Goal: Communication & Community: Participate in discussion

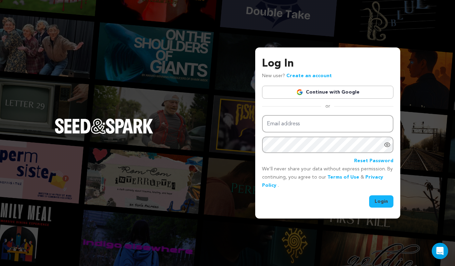
click at [295, 93] on link "Continue with Google" at bounding box center [327, 92] width 131 height 13
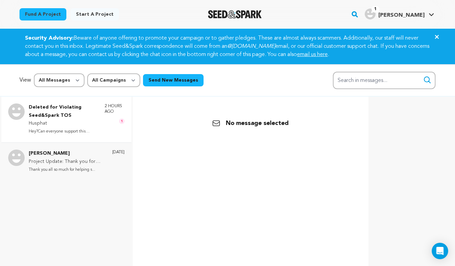
click at [92, 134] on p "Hey?Can everyone support this regar..." at bounding box center [63, 132] width 69 height 8
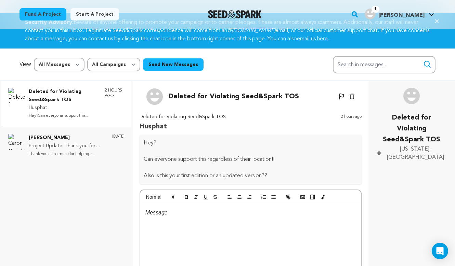
scroll to position [15, 0]
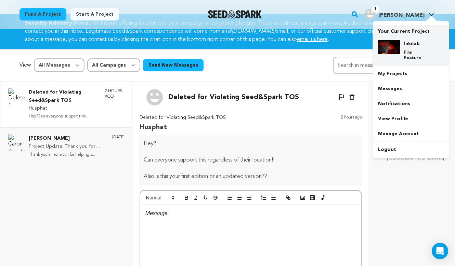
click at [402, 46] on div "Inkilab Film Feature" at bounding box center [416, 50] width 33 height 21
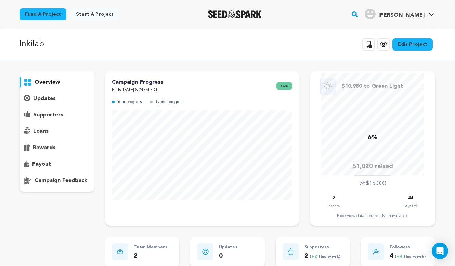
click at [43, 83] on p "overview" at bounding box center [47, 82] width 25 height 8
